Goal: Subscribe to service/newsletter

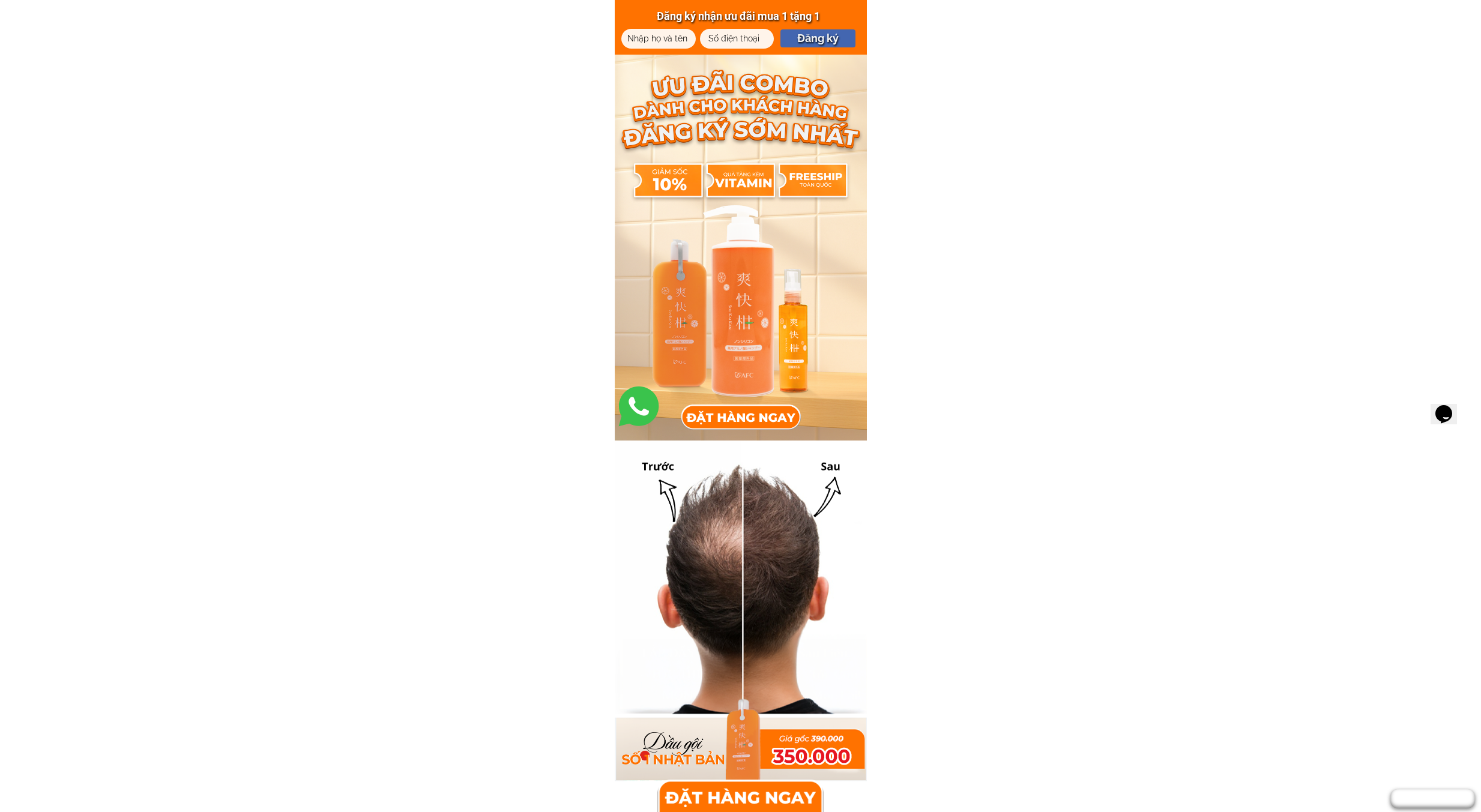
click at [740, 44] on input "tel" at bounding box center [736, 39] width 68 height 20
click at [678, 39] on input "text" at bounding box center [658, 39] width 68 height 20
drag, startPoint x: 730, startPoint y: 16, endPoint x: 834, endPoint y: 27, distance: 104.6
click at [826, 27] on div "Đăng ký nhận ưu đãi mua 1 tặng 1 Đăng ký" at bounding box center [741, 27] width 252 height 55
click at [733, 36] on div at bounding box center [723, 34] width 47 height 13
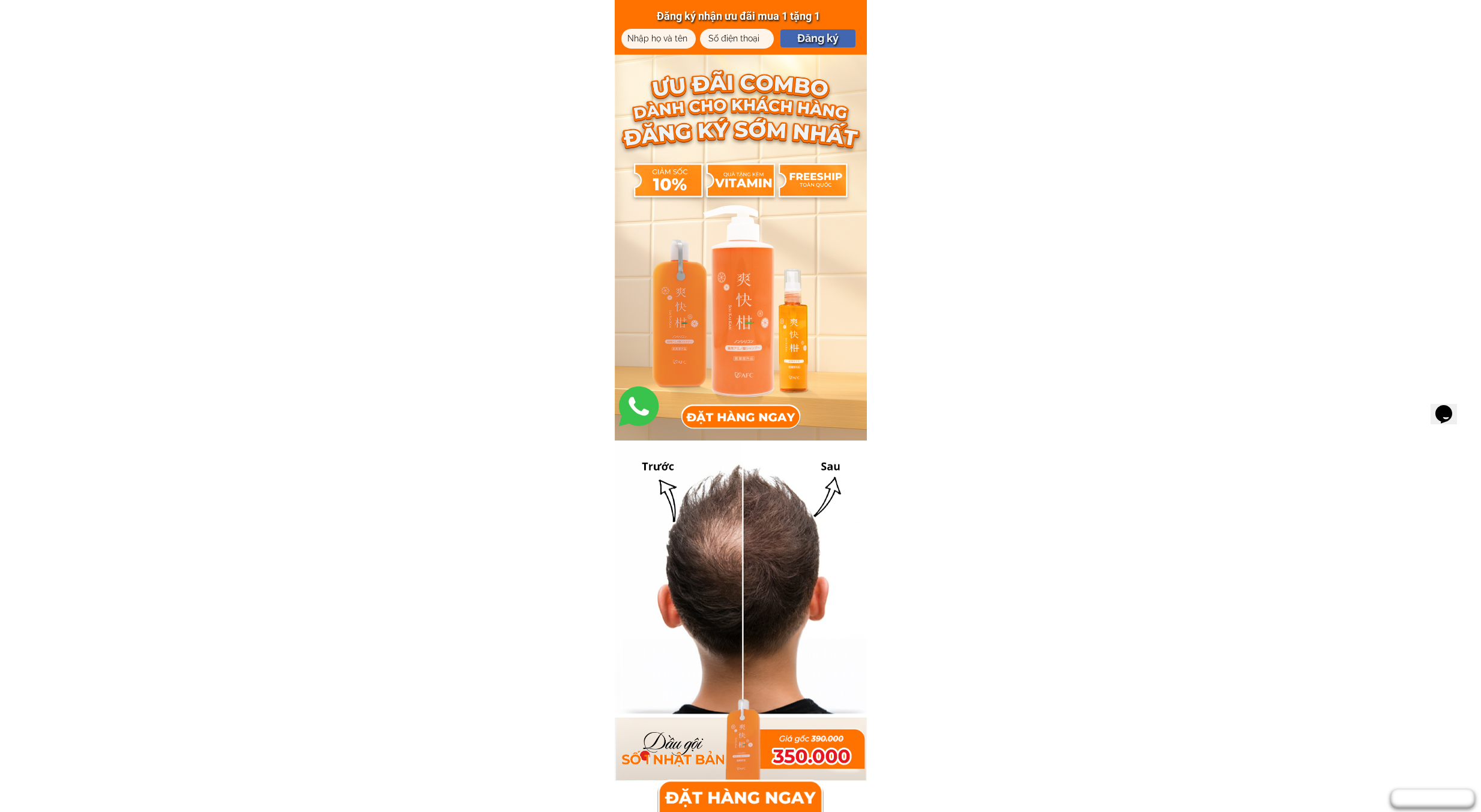
click at [656, 39] on input "text" at bounding box center [658, 39] width 68 height 20
click at [736, 40] on div at bounding box center [723, 34] width 47 height 13
click at [754, 43] on input "tel" at bounding box center [736, 39] width 68 height 20
click at [639, 40] on input "text" at bounding box center [658, 39] width 68 height 20
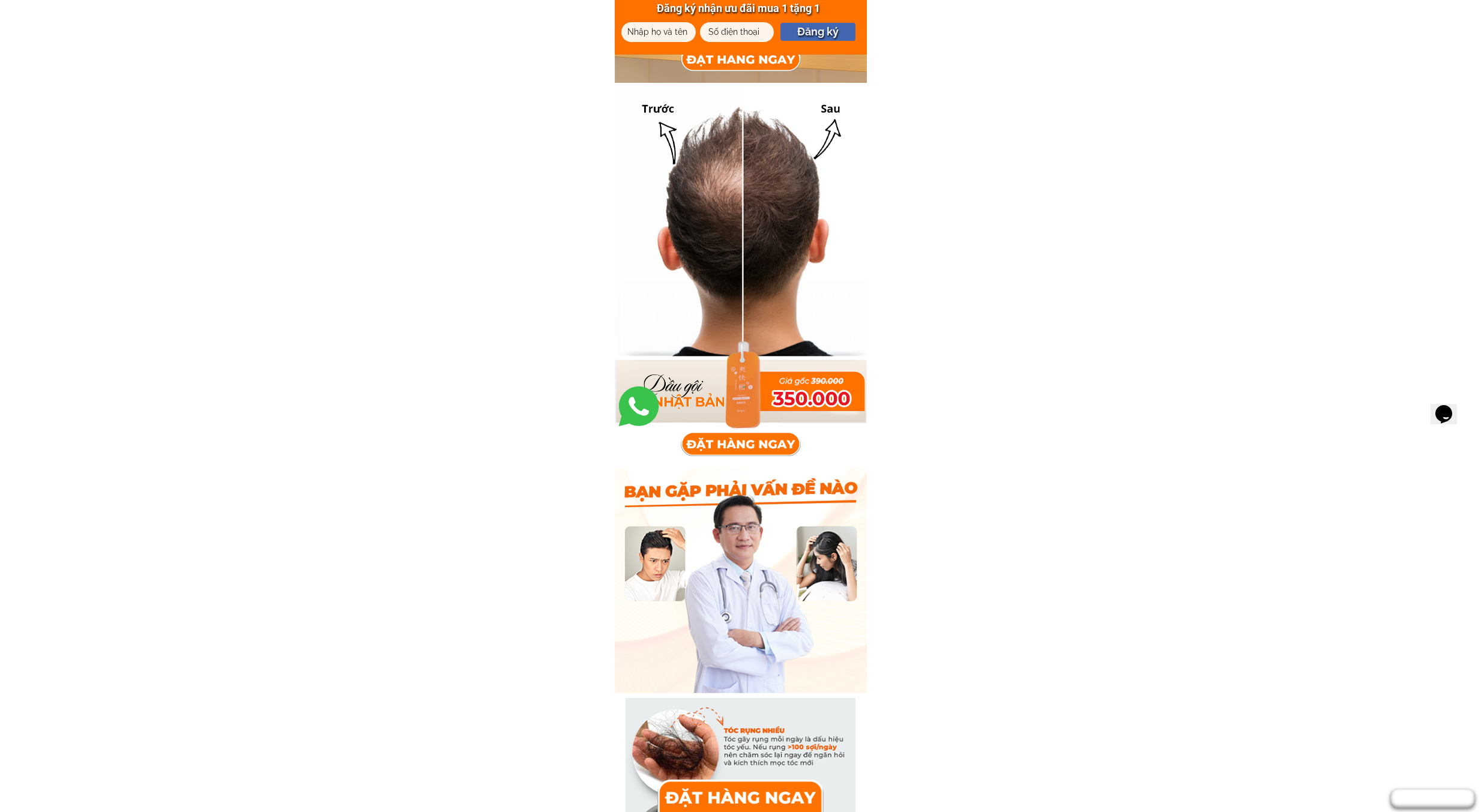
scroll to position [600, 0]
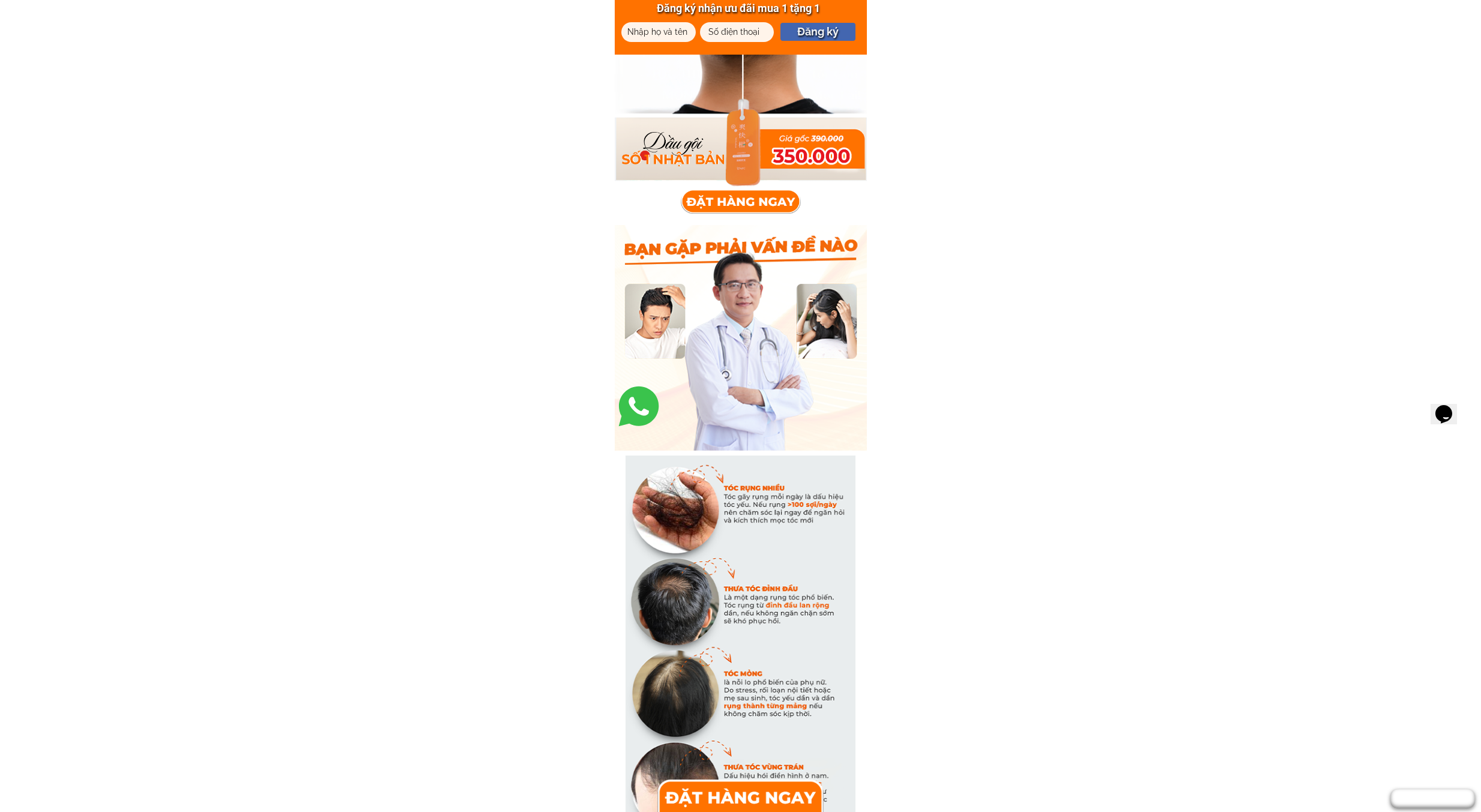
drag, startPoint x: 793, startPoint y: 156, endPoint x: 851, endPoint y: 159, distance: 58.1
click at [846, 158] on div at bounding box center [811, 156] width 84 height 21
click at [851, 159] on div at bounding box center [811, 156] width 84 height 21
drag, startPoint x: 796, startPoint y: 137, endPoint x: 857, endPoint y: 142, distance: 61.2
click at [856, 142] on div at bounding box center [741, 13] width 252 height 347
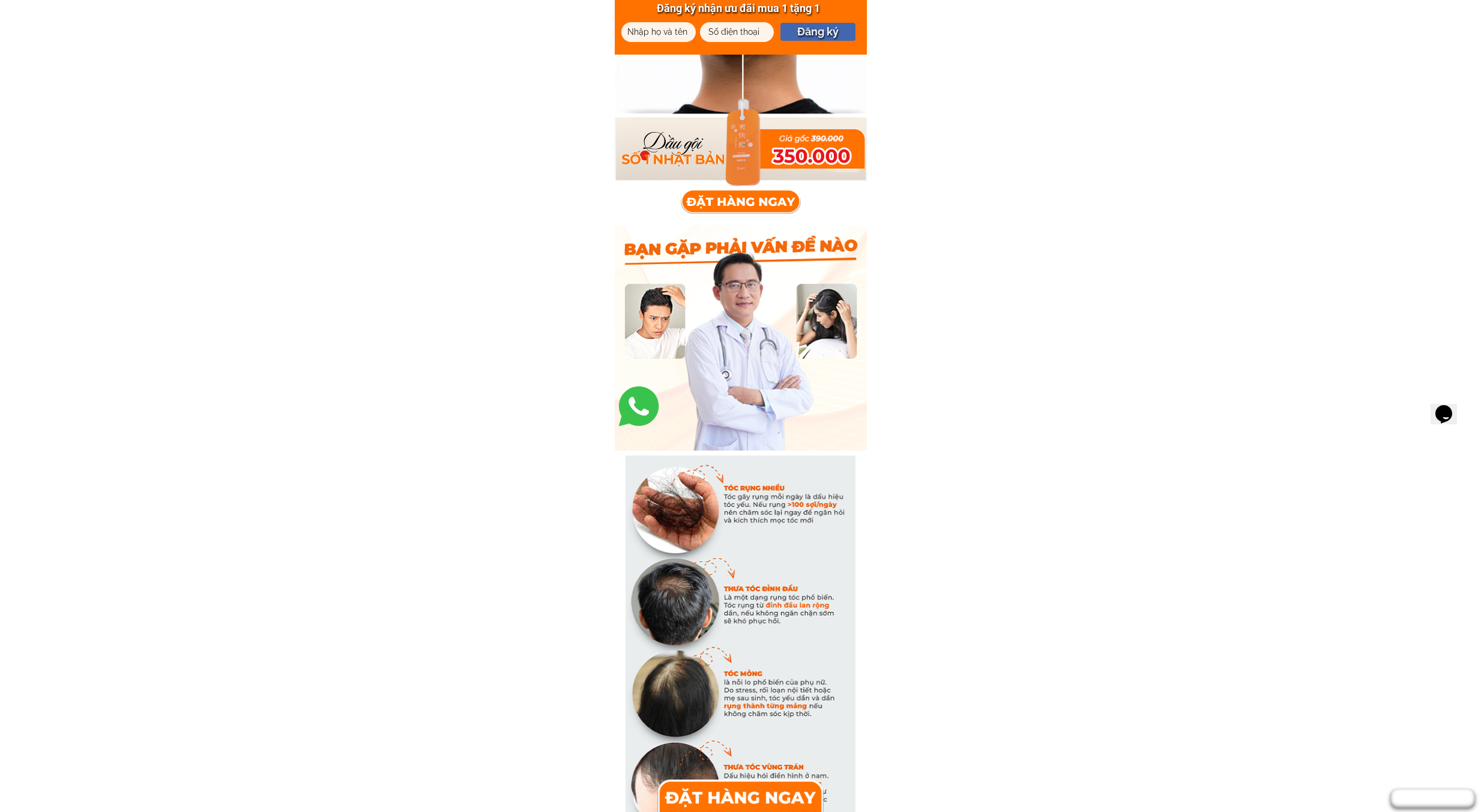
click at [857, 142] on div at bounding box center [741, 13] width 252 height 347
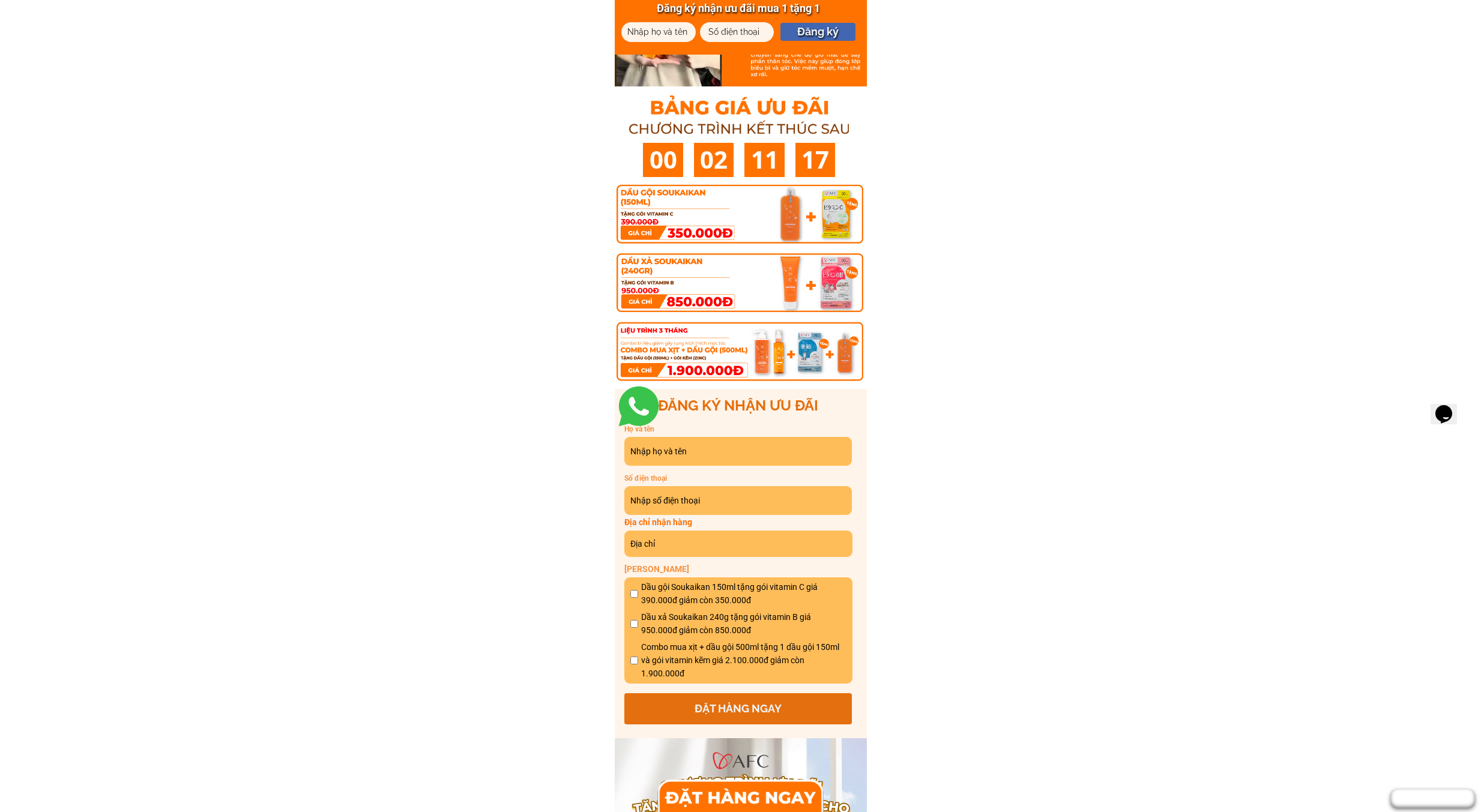
scroll to position [5579, 0]
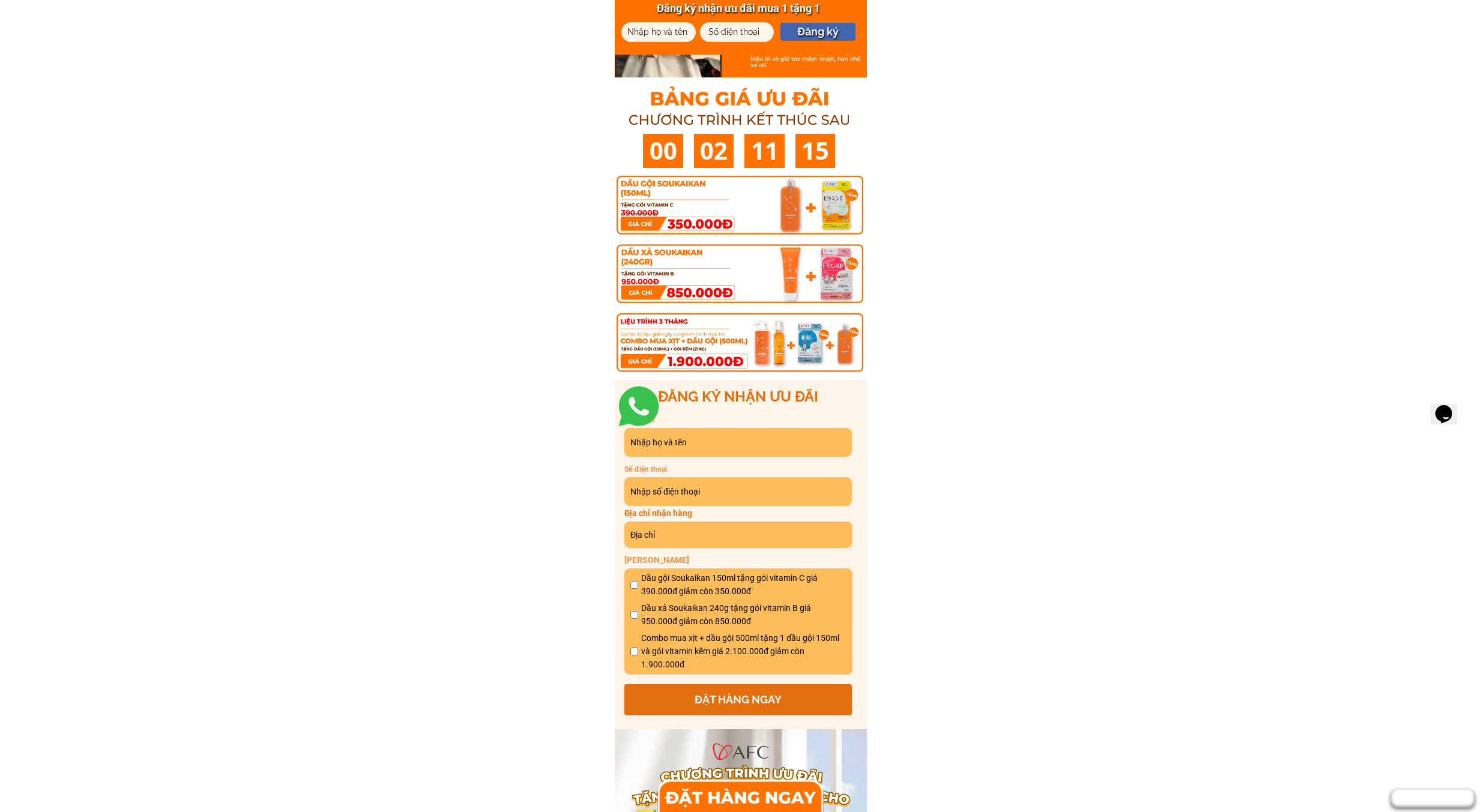
click at [843, 223] on div at bounding box center [740, 273] width 247 height 199
click at [820, 225] on div at bounding box center [740, 273] width 247 height 199
click at [778, 209] on div at bounding box center [740, 273] width 247 height 199
click at [674, 208] on div at bounding box center [740, 273] width 247 height 199
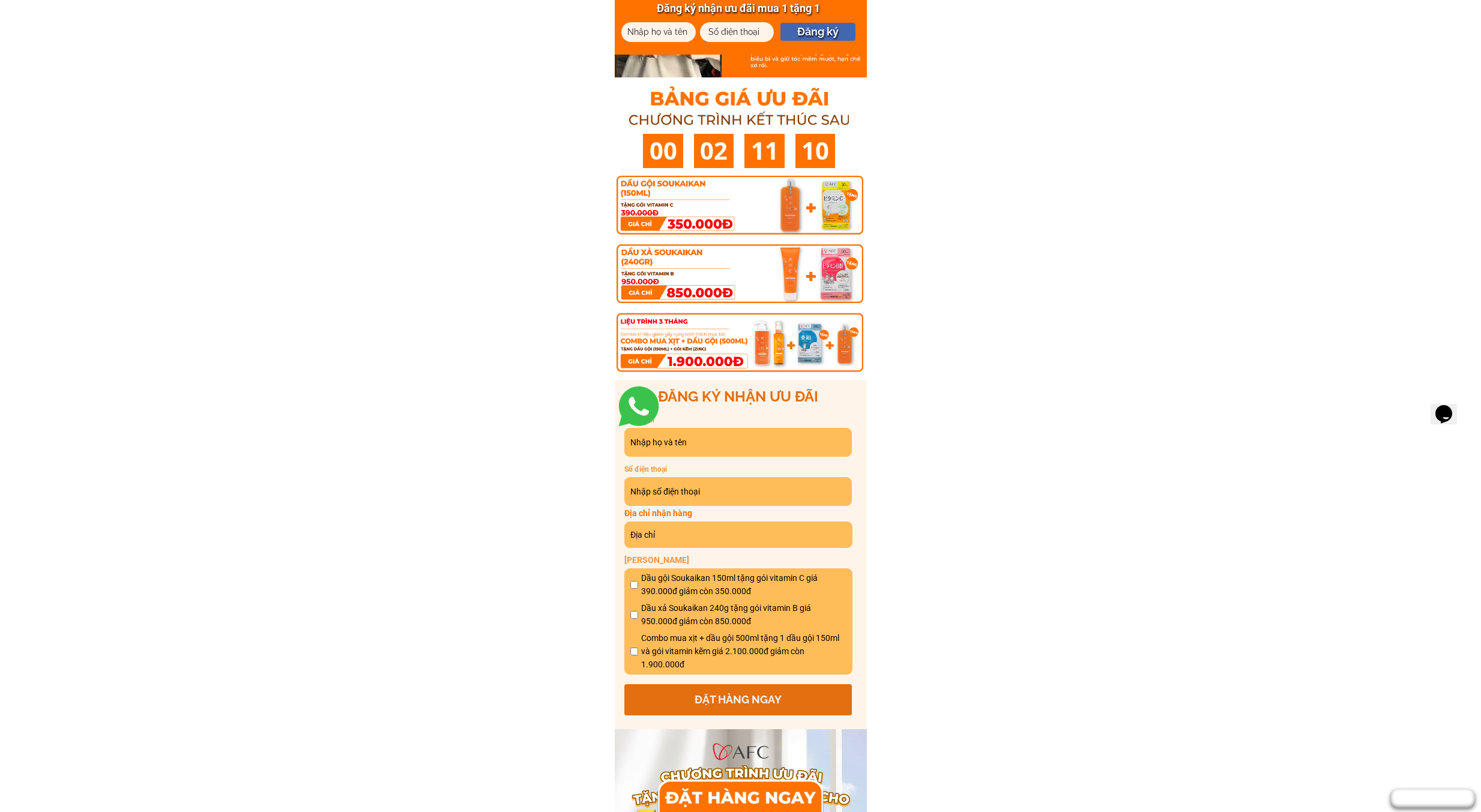
click at [622, 192] on div at bounding box center [740, 273] width 247 height 199
click at [676, 192] on div at bounding box center [740, 273] width 247 height 199
drag, startPoint x: 666, startPoint y: 336, endPoint x: 712, endPoint y: 334, distance: 46.0
click at [709, 334] on div at bounding box center [740, 273] width 247 height 199
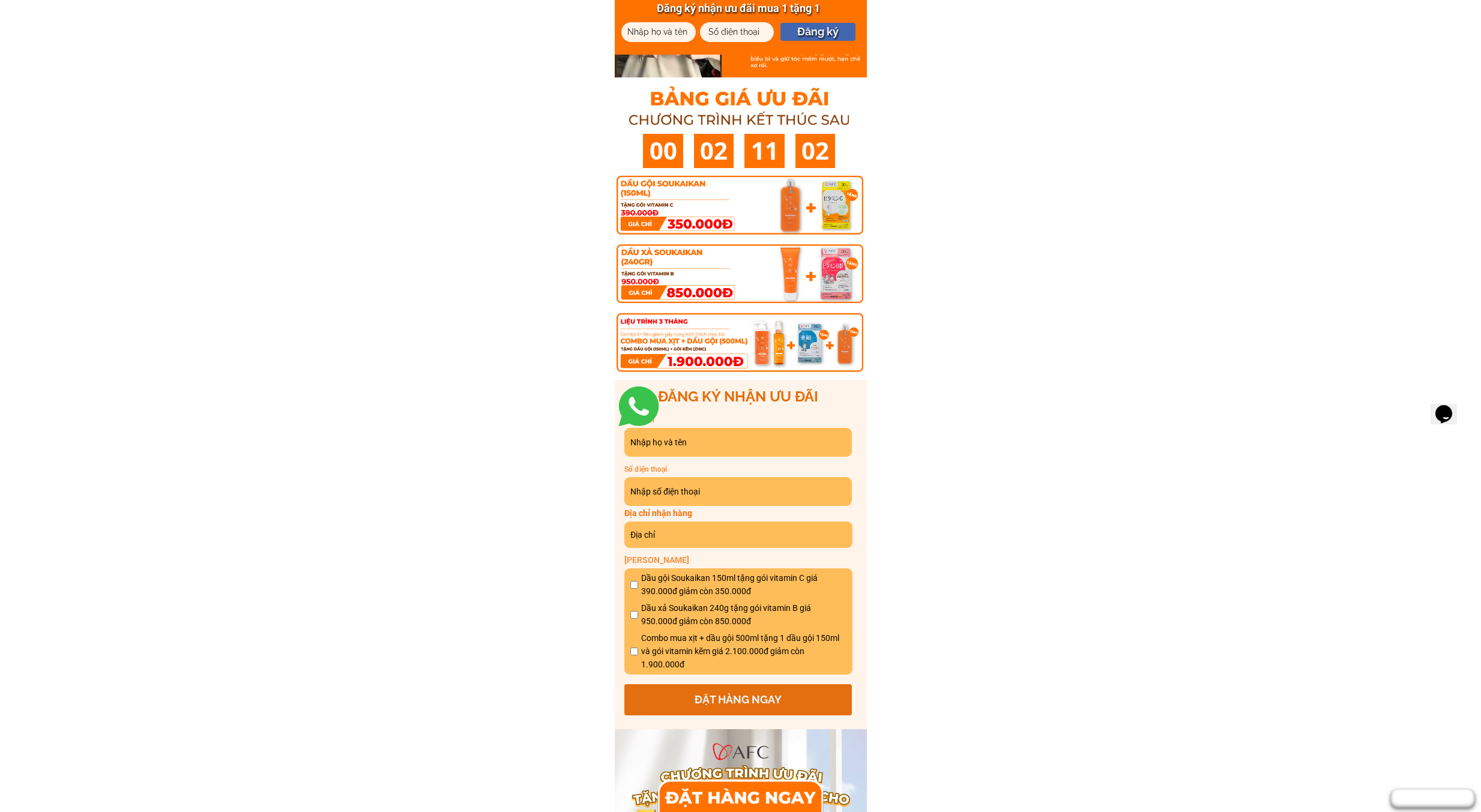
click at [712, 334] on div at bounding box center [740, 273] width 247 height 199
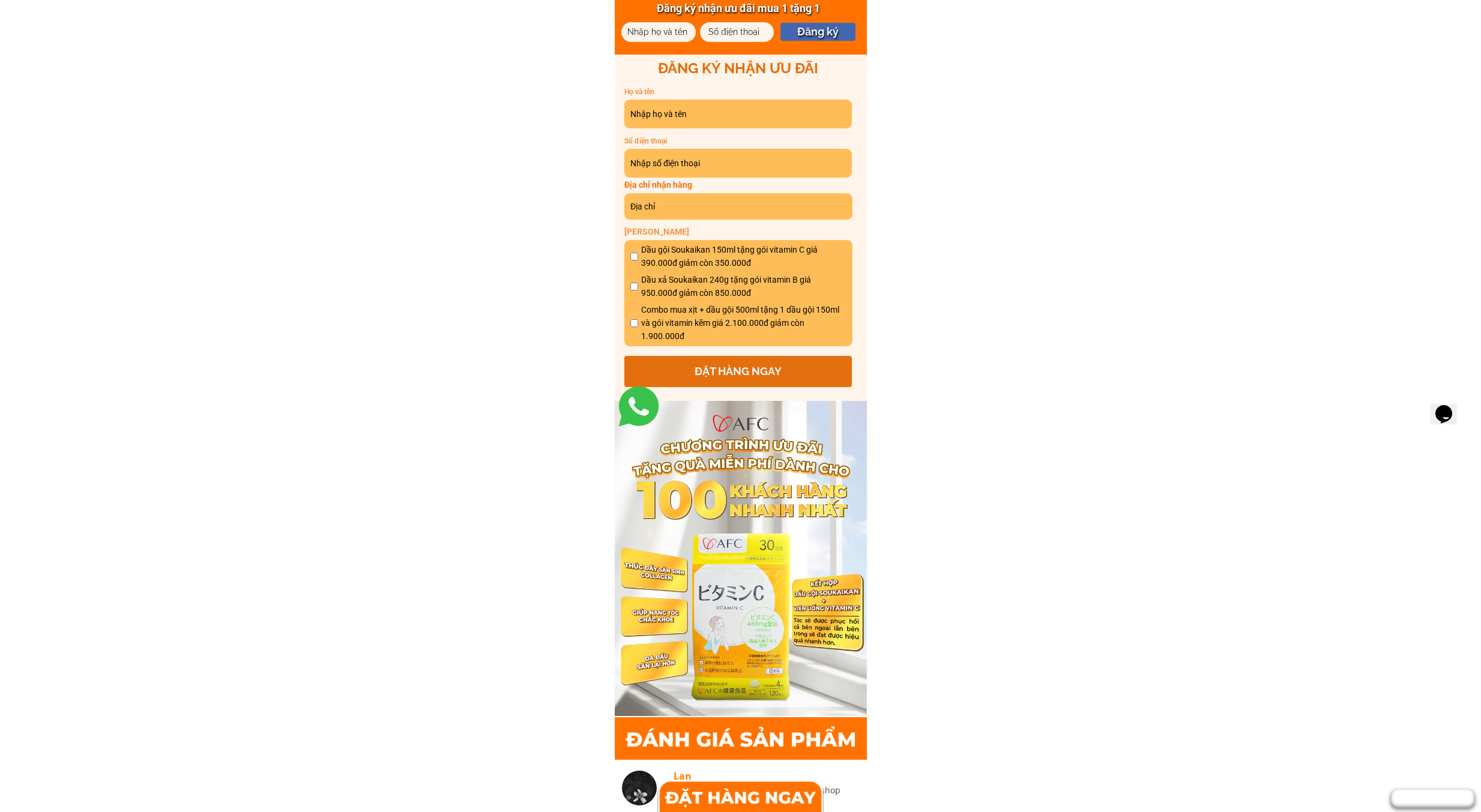
scroll to position [5939, 0]
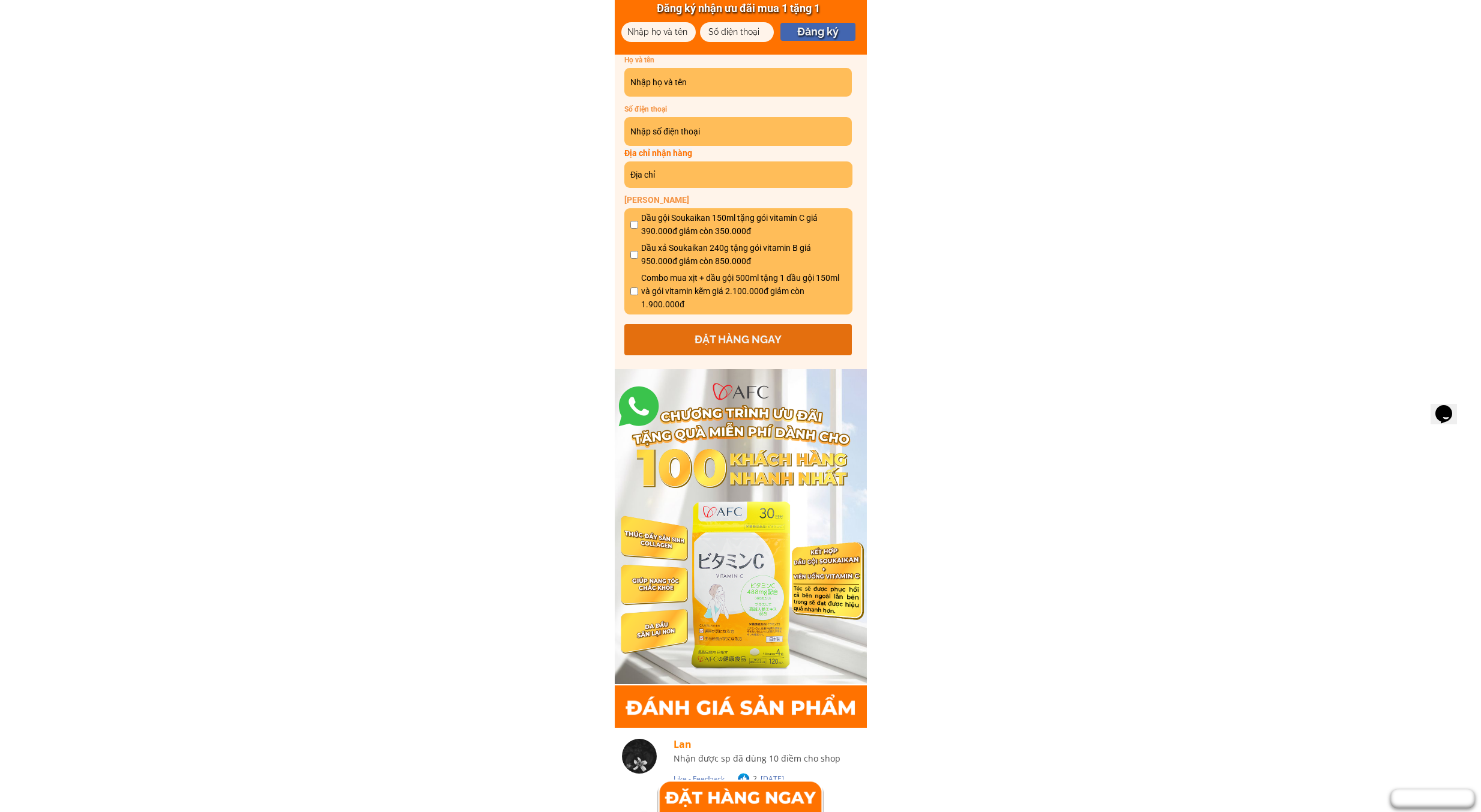
click at [730, 335] on p "ĐẶT HÀNG NGAY" at bounding box center [738, 339] width 228 height 31
click at [772, 576] on div at bounding box center [741, 527] width 252 height 316
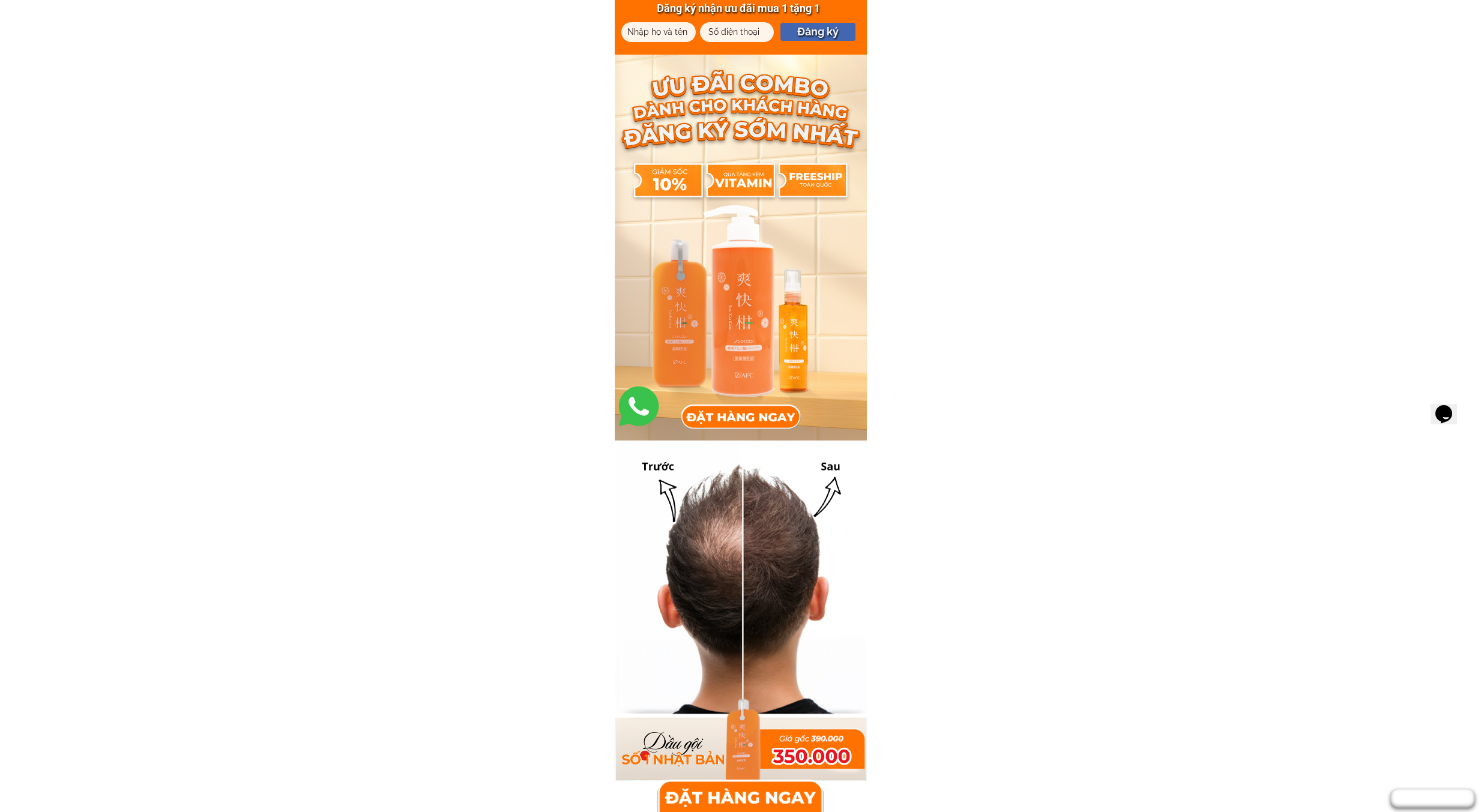
scroll to position [0, 0]
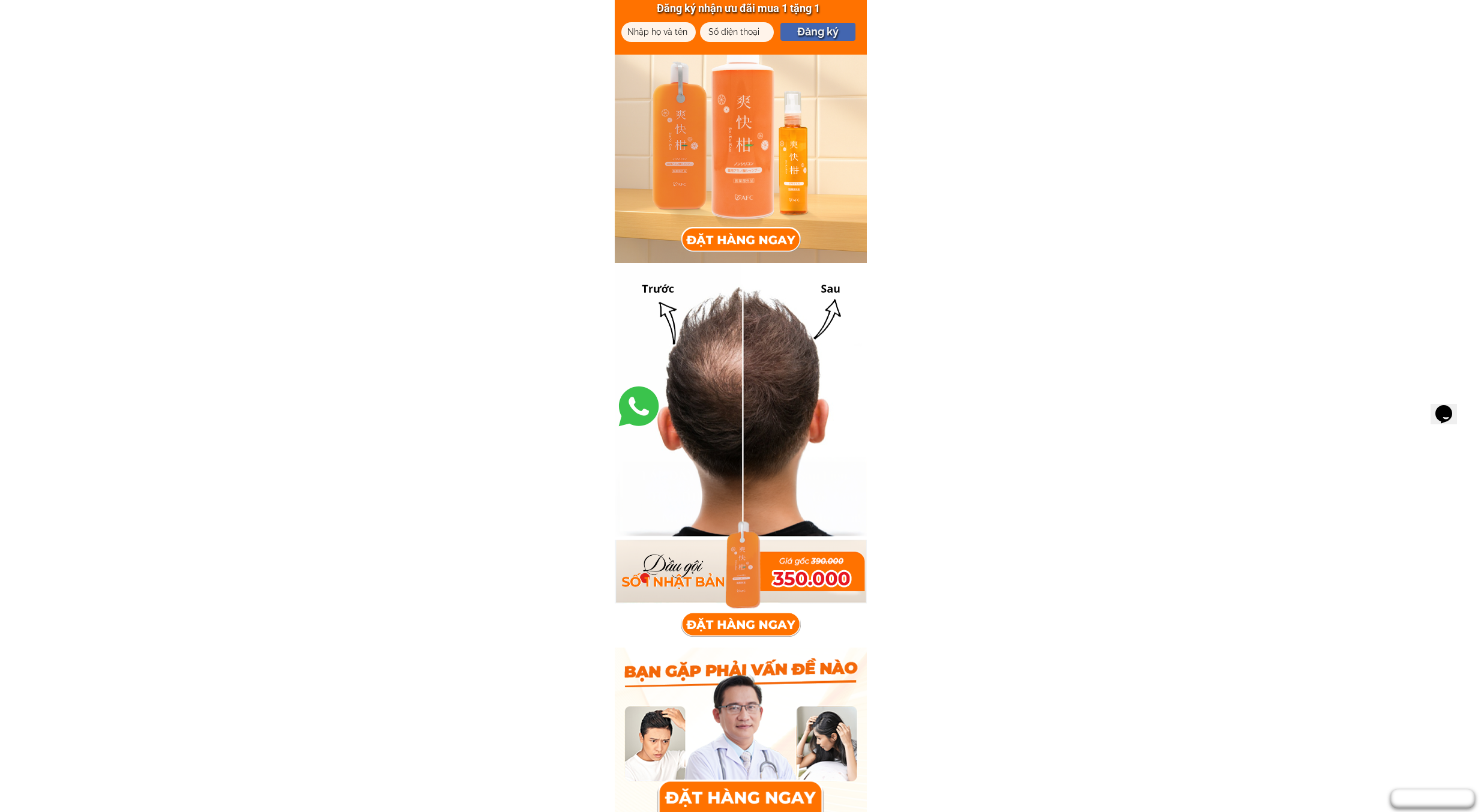
scroll to position [180, 0]
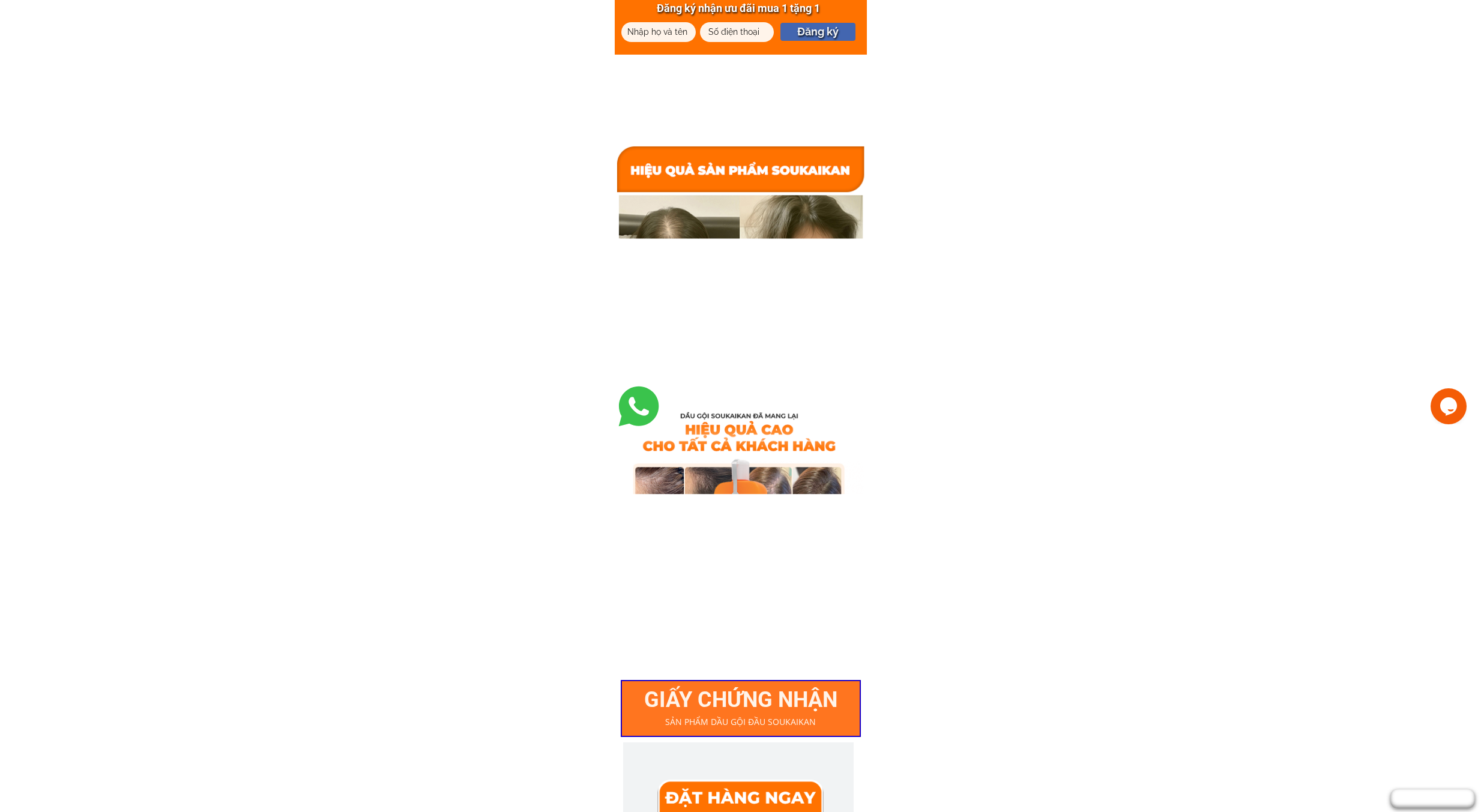
scroll to position [2100, 0]
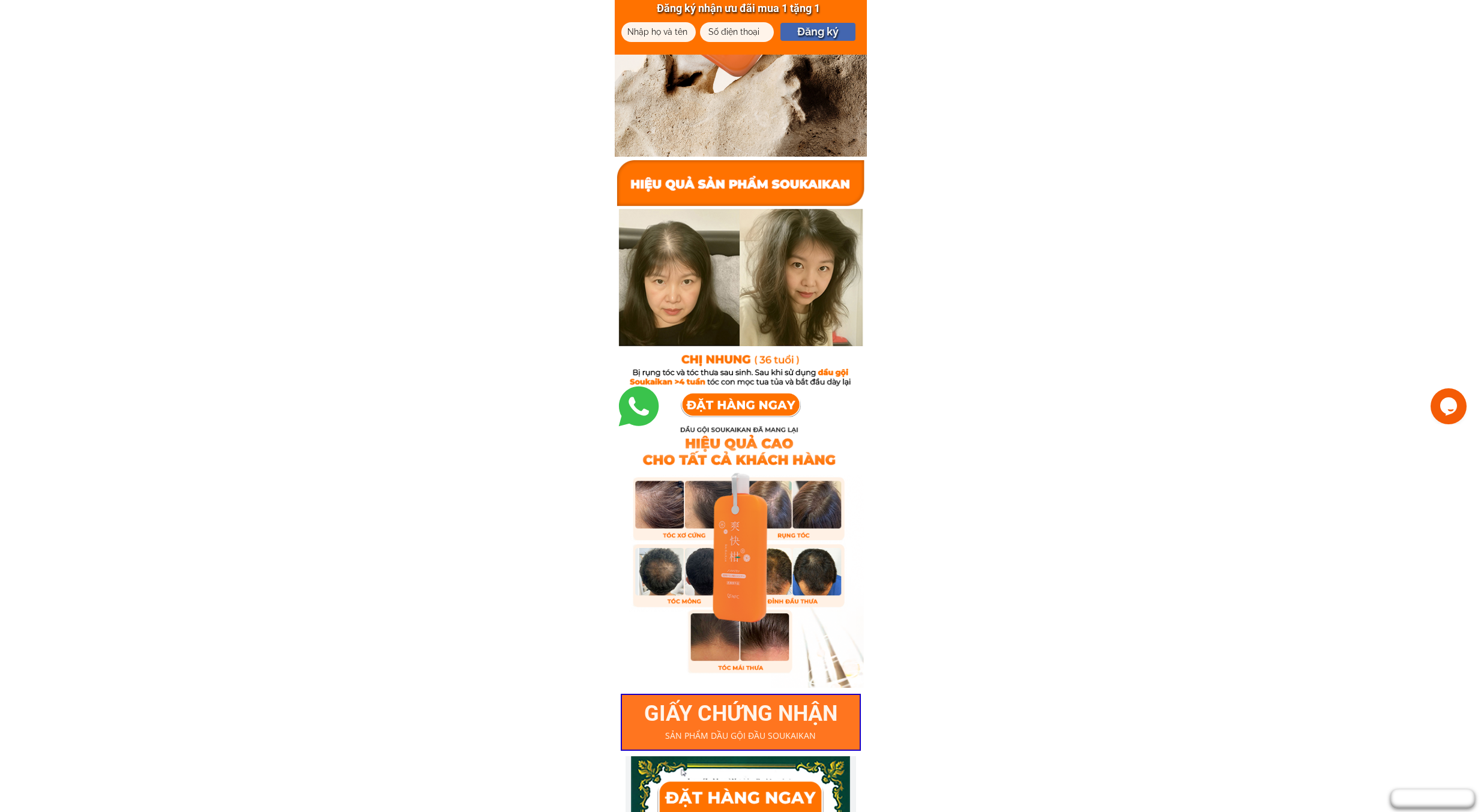
drag, startPoint x: 1026, startPoint y: 138, endPoint x: 950, endPoint y: 123, distance: 77.5
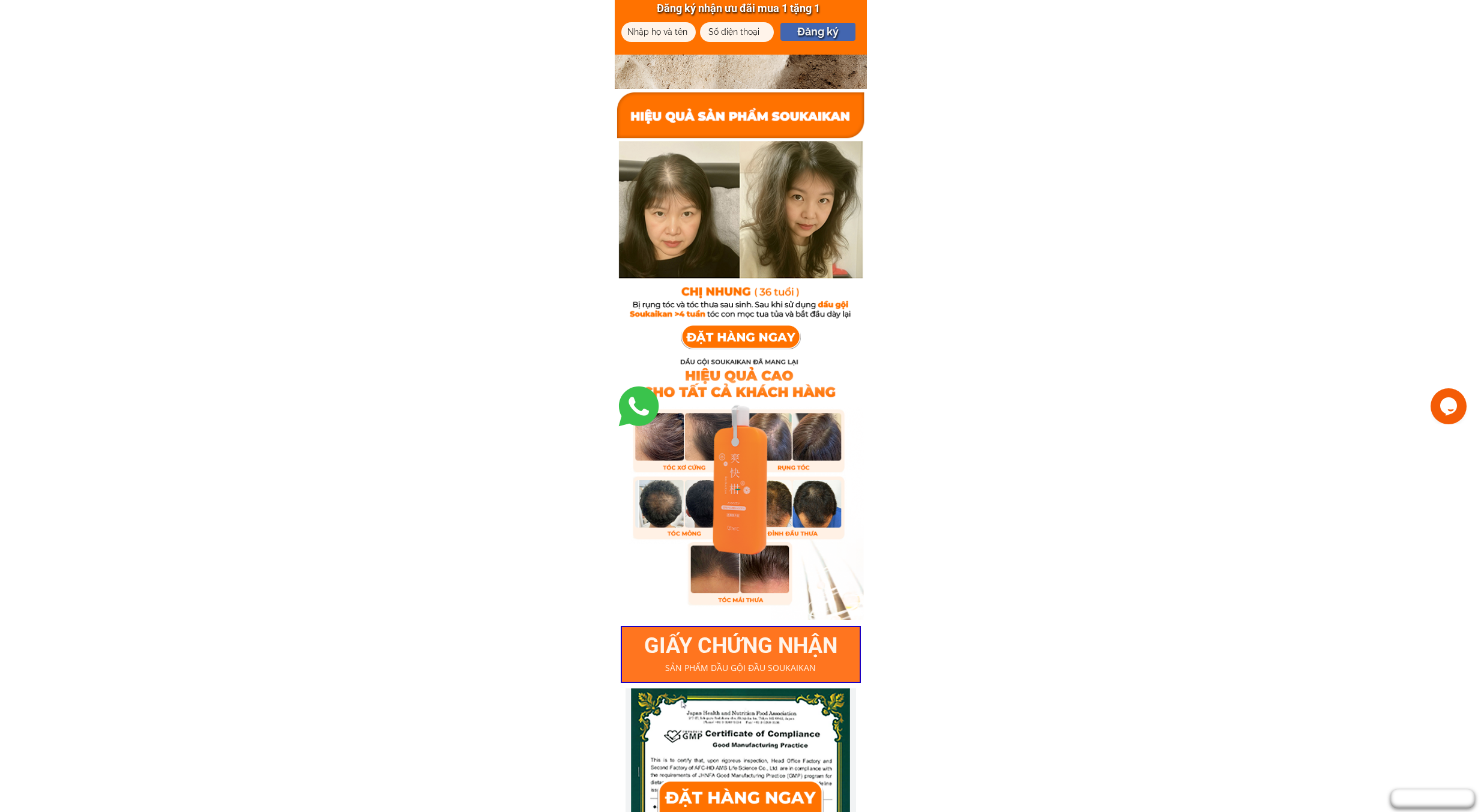
scroll to position [2520, 0]
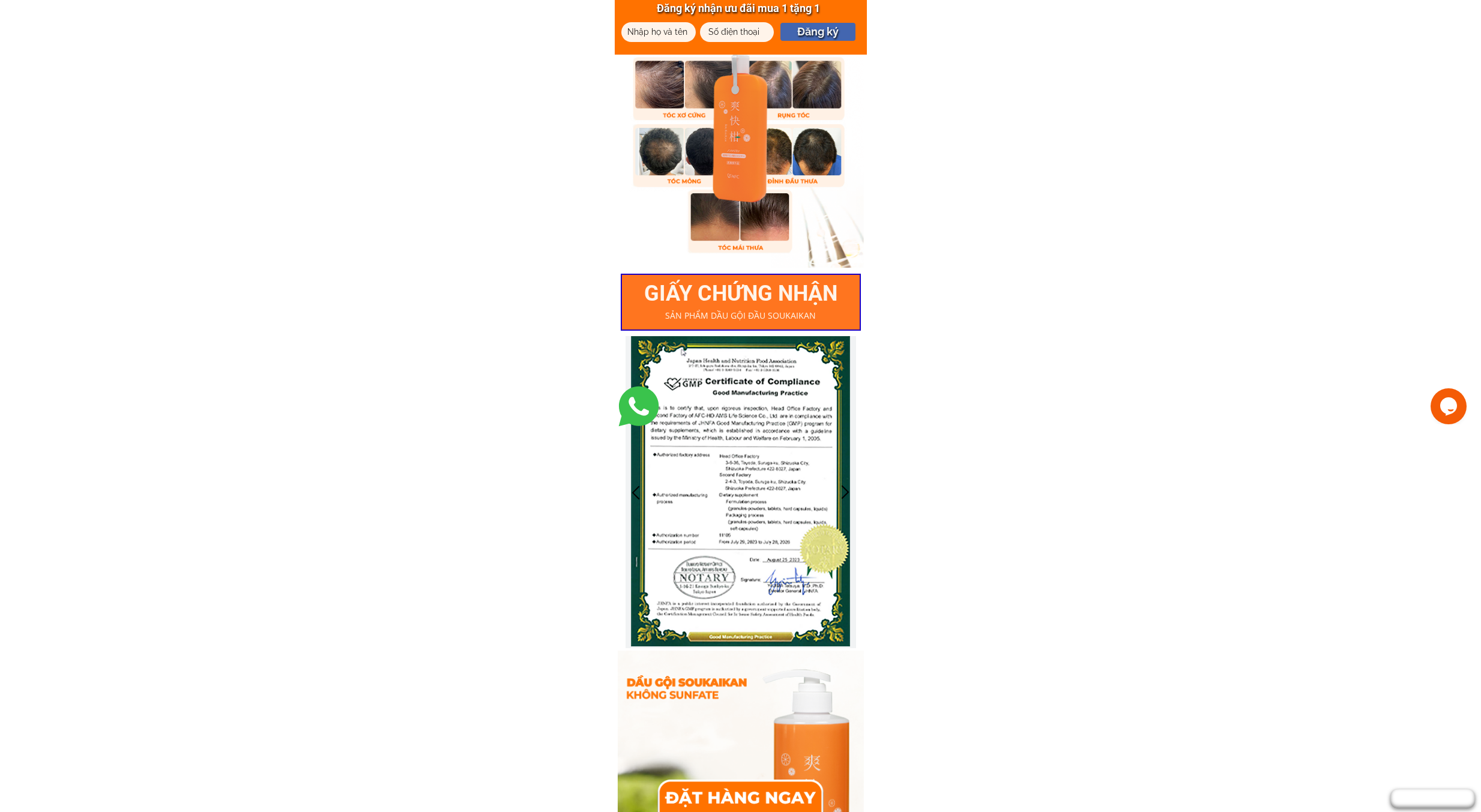
click at [639, 420] on link at bounding box center [638, 406] width 48 height 48
click at [635, 402] on link at bounding box center [638, 406] width 48 height 48
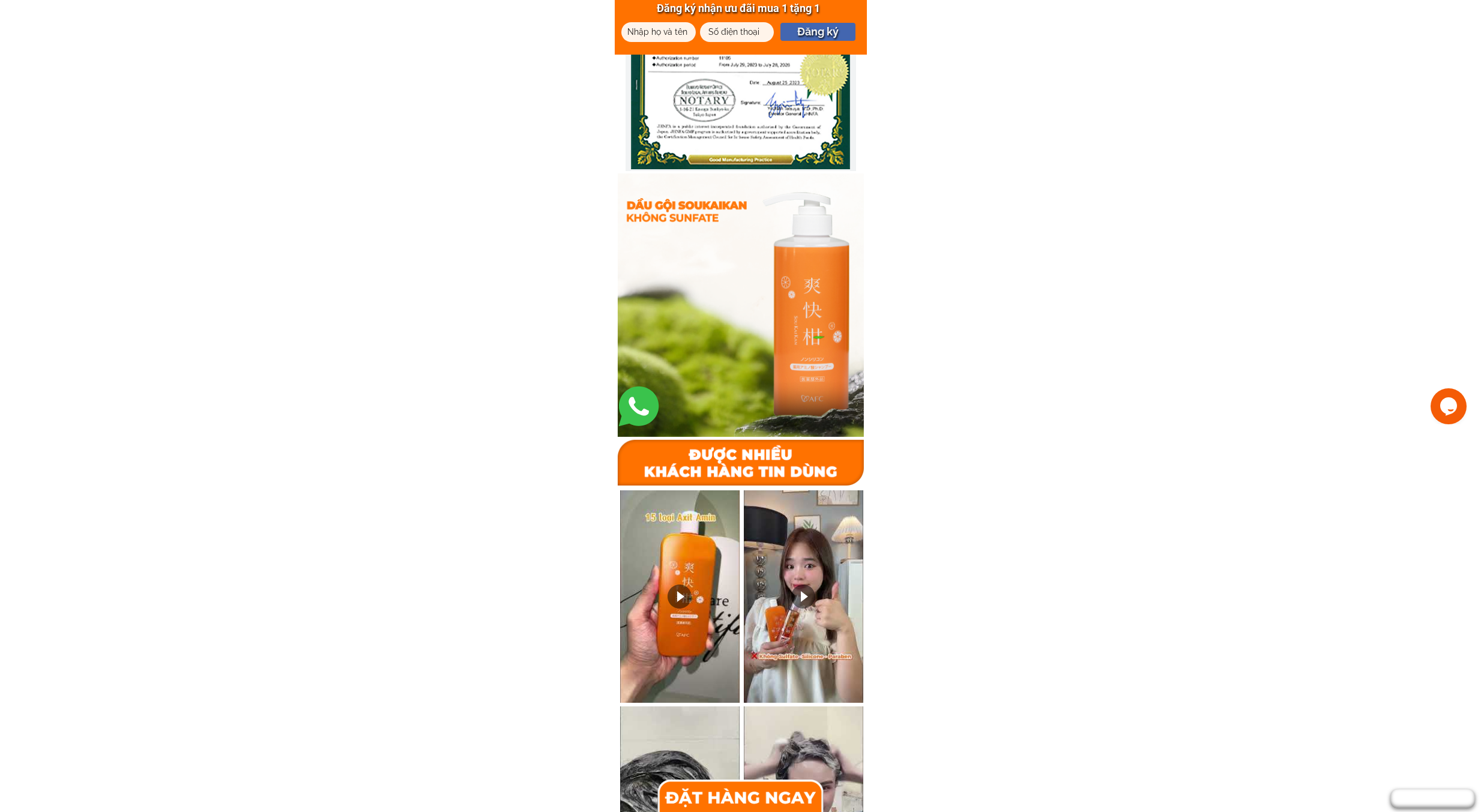
scroll to position [3299, 0]
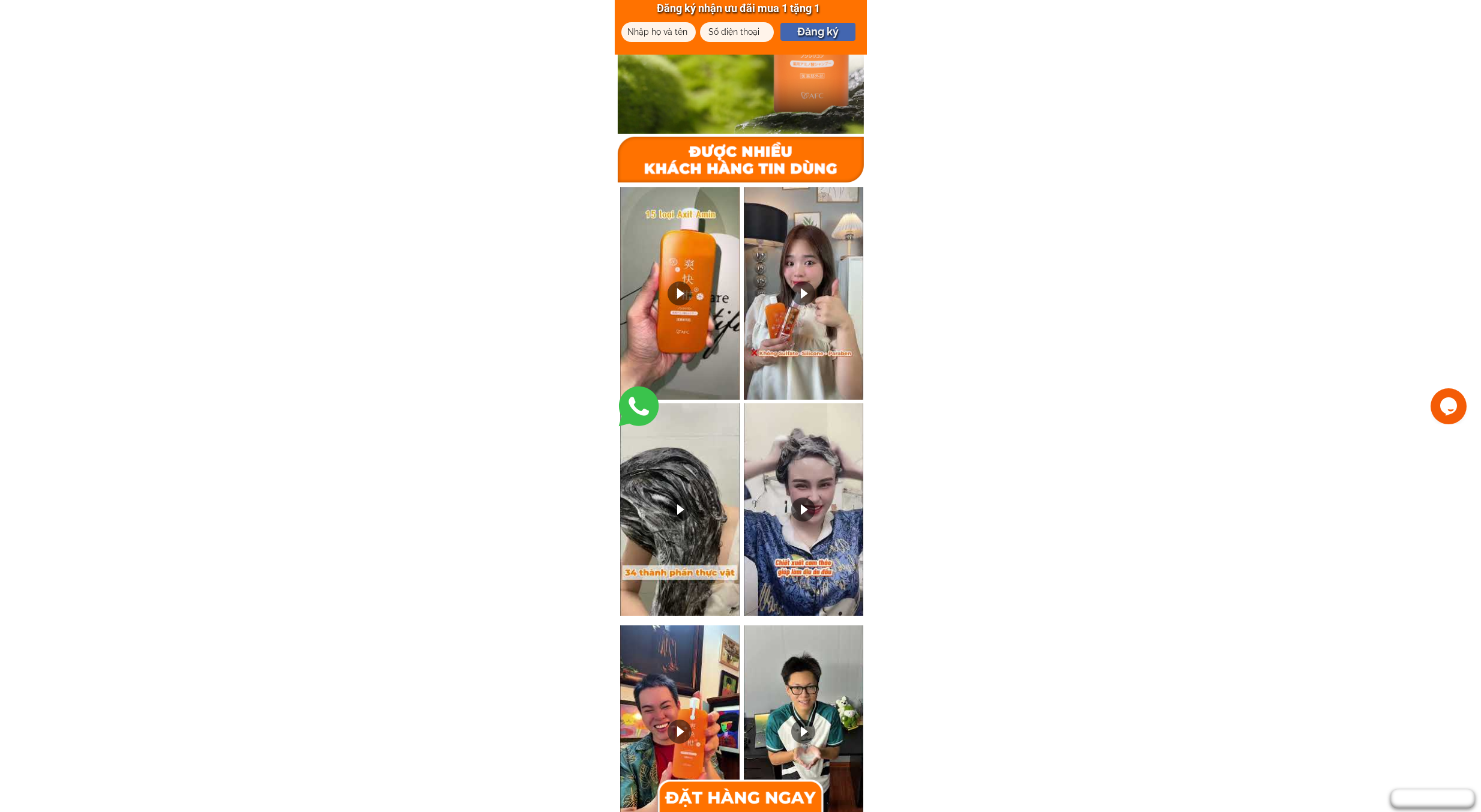
click at [1426, 424] on body "Đăng ký nhận ưu đãi mua 1 tặng 1 Đăng ký GIẤY CHỨNG NHẬN SẢN PHẨM DẦU GỘI ĐẦU S…" at bounding box center [740, 517] width 1481 height 7632
click at [1447, 414] on icon "$i18n('chat', 'chat_widget')" at bounding box center [1448, 405] width 17 height 18
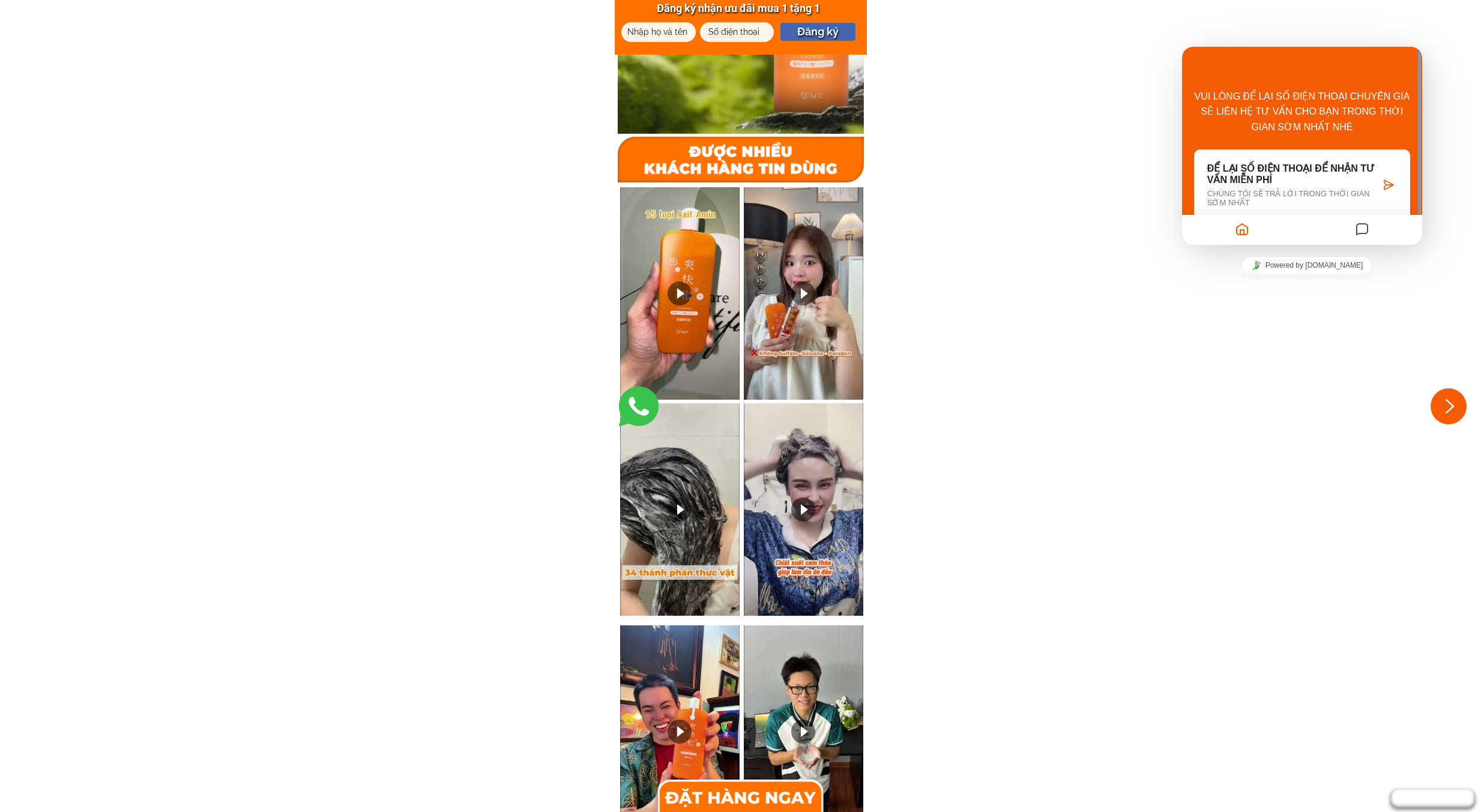
click at [1447, 414] on button "Close Chat This icon closes the chat window." at bounding box center [1448, 405] width 36 height 36
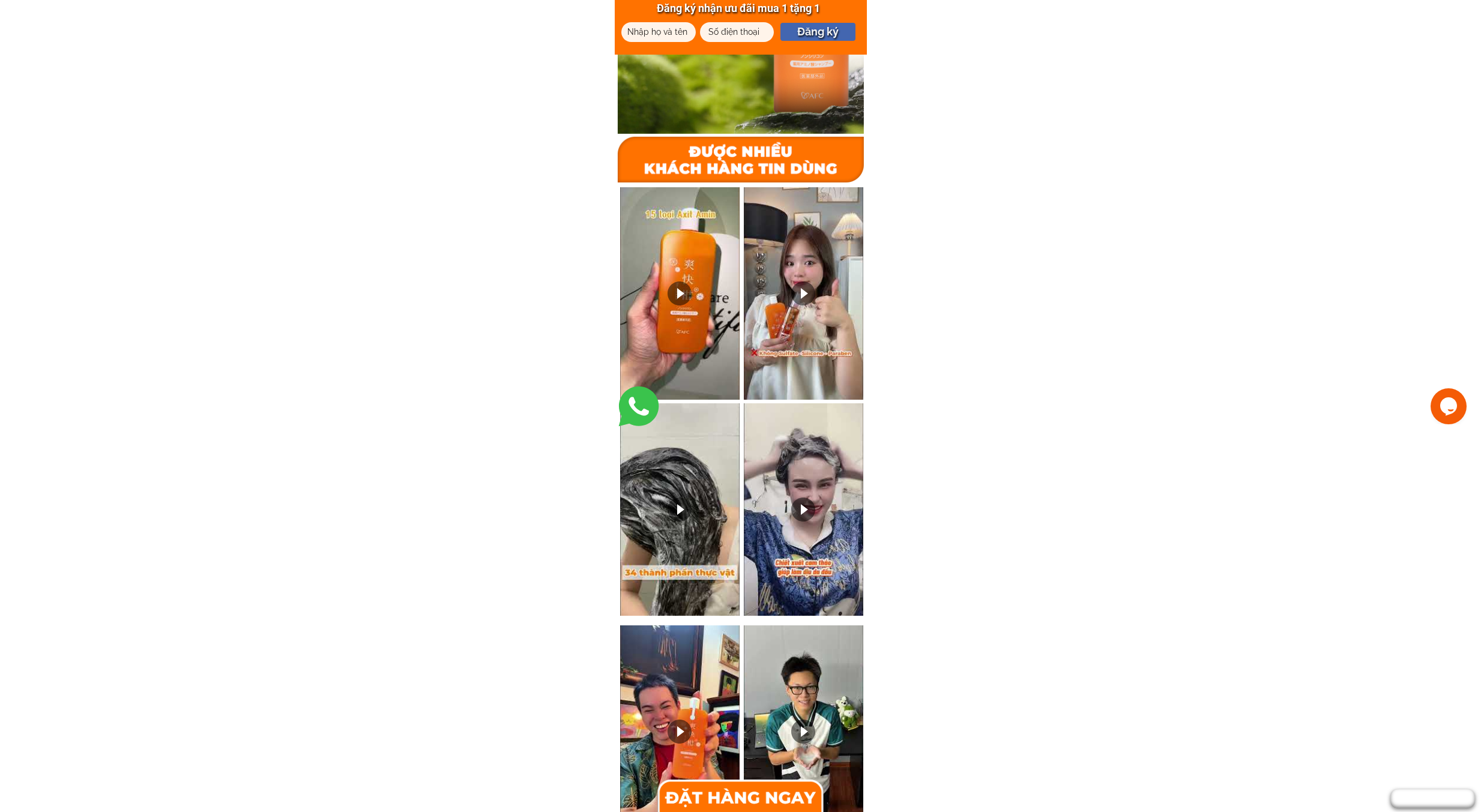
click at [1447, 414] on icon "$i18n('chat', 'chat_widget')" at bounding box center [1448, 405] width 17 height 18
click at [1447, 414] on button "Close Chat This icon closes the chat window." at bounding box center [1448, 405] width 36 height 36
click at [1027, 216] on body "Đăng ký nhận ưu đãi mua 1 tặng 1 Đăng ký GIẤY CHỨNG NHẬN SẢN PHẨM DẦU GỘI ĐẦU S…" at bounding box center [740, 517] width 1481 height 7632
